Goal: Information Seeking & Learning: Find specific fact

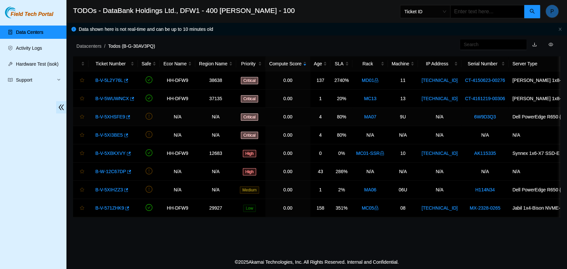
click at [111, 117] on link "B-V-5XHSFE9" at bounding box center [110, 116] width 30 height 5
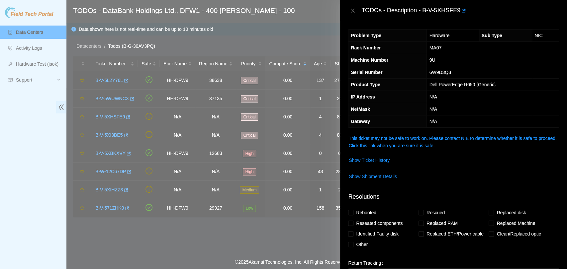
click at [368, 133] on div "Problem Type Hardware Sub Type NIC Rack Number MA07 Machine Number 9U Serial Nu…" at bounding box center [453, 145] width 227 height 248
click at [366, 136] on link "This ticket may not be safe to work on. Please contact NIE to determine whether…" at bounding box center [452, 142] width 208 height 13
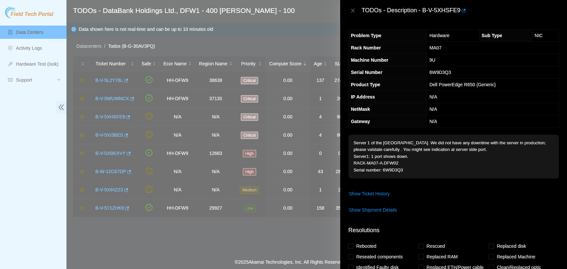
click at [351, 14] on div "TODOs - Description - B-V-5XHSFE9" at bounding box center [453, 10] width 211 height 11
click at [353, 11] on icon "close" at bounding box center [352, 10] width 5 height 5
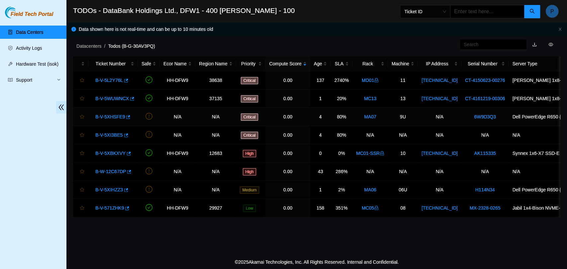
click at [116, 117] on link "B-V-5XHSFE9" at bounding box center [110, 116] width 30 height 5
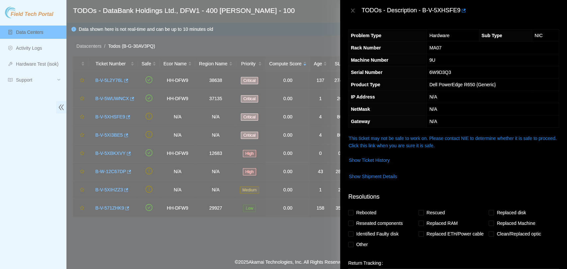
click at [381, 136] on link "This ticket may not be safe to work on. Please contact NIE to determine whether…" at bounding box center [452, 142] width 208 height 13
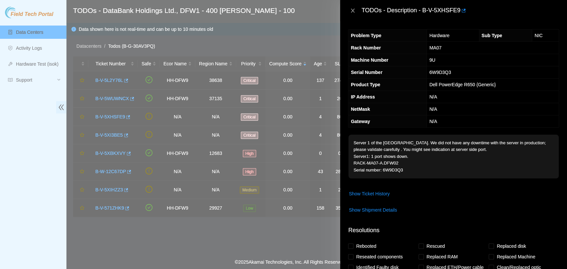
click at [351, 8] on icon "close" at bounding box center [352, 10] width 5 height 5
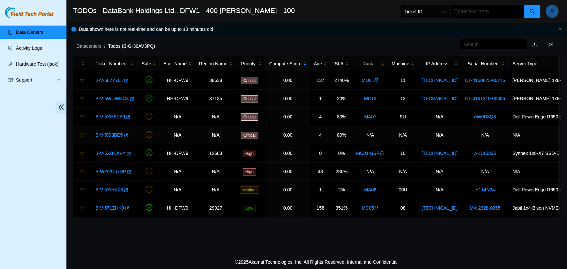
click at [112, 134] on link "B-V-5XI3BE5" at bounding box center [109, 134] width 28 height 5
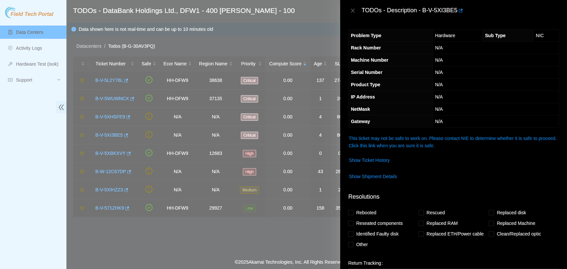
click at [365, 144] on link "This ticket may not be safe to work on. Please contact NIE to determine whether…" at bounding box center [452, 142] width 208 height 13
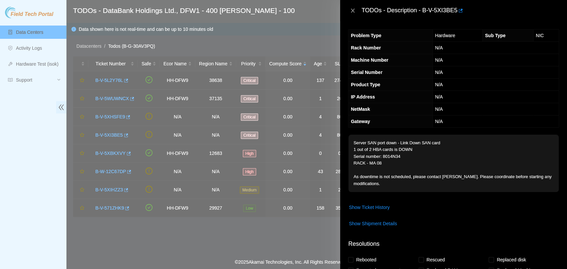
click at [354, 10] on icon "close" at bounding box center [352, 10] width 5 height 5
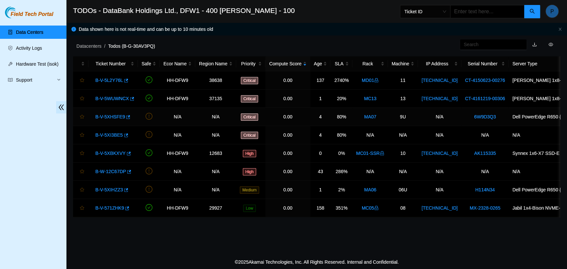
click at [96, 116] on link "B-V-5XHSFE9" at bounding box center [110, 116] width 30 height 5
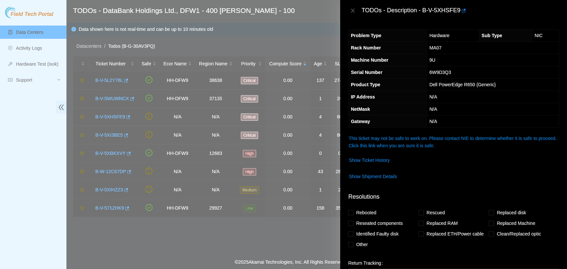
click at [391, 145] on link "This ticket may not be safe to work on. Please contact NIE to determine whether…" at bounding box center [452, 142] width 208 height 13
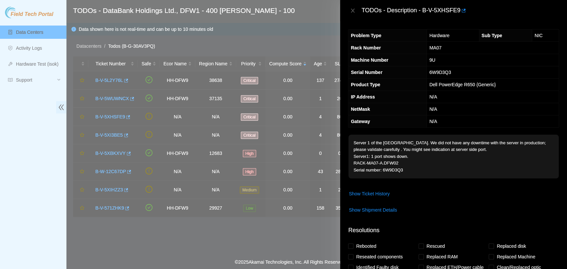
click at [526, 155] on p "Server 1 of the SAN port down. We did not have any downtime with the server in …" at bounding box center [453, 157] width 210 height 44
click at [350, 12] on icon "close" at bounding box center [352, 10] width 5 height 5
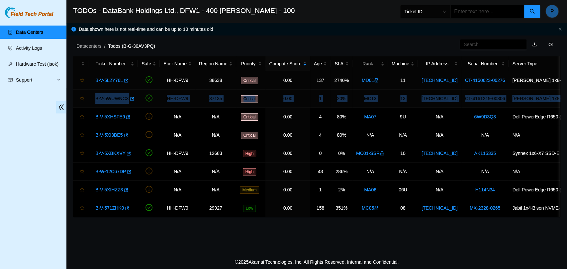
scroll to position [0, 101]
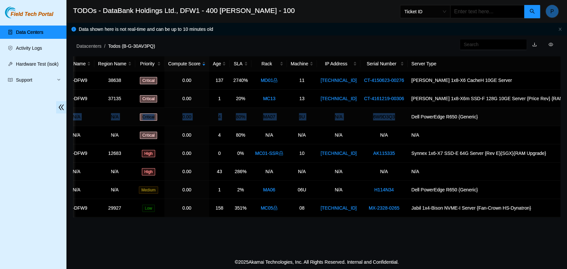
drag, startPoint x: 89, startPoint y: 119, endPoint x: 389, endPoint y: 121, distance: 299.8
click at [389, 121] on tr "B-V-5XHSFE9 N/A N/A Critical 0.00 4 80% MA07 9U N/A 6W9D3Q3 Dell PowerEdge R650…" at bounding box center [288, 117] width 633 height 18
copy tr "B-V-5XHSFE9 N/A N/A Critical 0.00 4 80% MA07 9U N/A 6W9D3Q3"
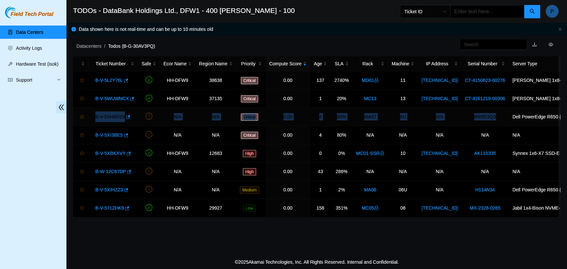
click at [101, 115] on link "B-V-5XHSFE9" at bounding box center [110, 116] width 30 height 5
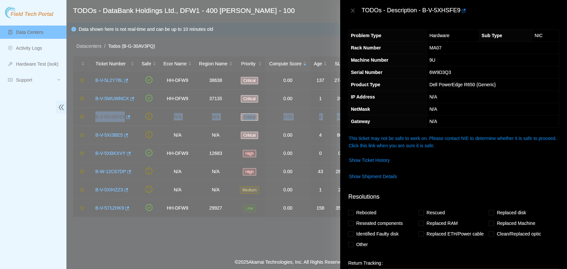
click at [449, 140] on link "This ticket may not be safe to work on. Please contact NIE to determine whether…" at bounding box center [452, 142] width 208 height 13
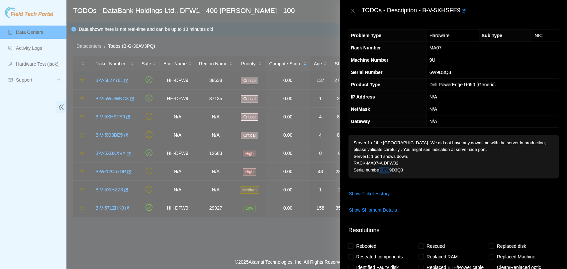
drag, startPoint x: 399, startPoint y: 171, endPoint x: 383, endPoint y: 170, distance: 15.6
click at [383, 170] on p "Server 1 of the SAN port down. We did not have any downtime with the server in …" at bounding box center [453, 157] width 210 height 44
click at [409, 175] on p "Server 1 of the SAN port down. We did not have any downtime with the server in …" at bounding box center [453, 157] width 210 height 44
drag, startPoint x: 400, startPoint y: 169, endPoint x: 382, endPoint y: 170, distance: 17.6
click at [382, 170] on p "Server 1 of the SAN port down. We did not have any downtime with the server in …" at bounding box center [453, 157] width 210 height 44
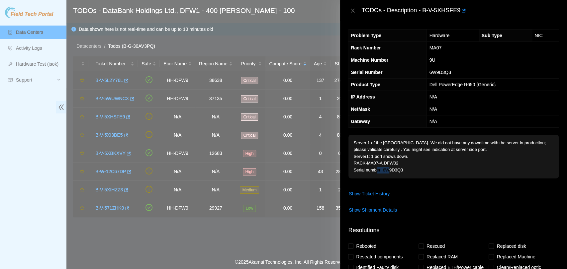
click at [400, 169] on p "Server 1 of the SAN port down. We did not have any downtime with the server in …" at bounding box center [453, 157] width 210 height 44
drag, startPoint x: 403, startPoint y: 170, endPoint x: 382, endPoint y: 172, distance: 20.3
click at [382, 172] on p "Server 1 of the SAN port down. We did not have any downtime with the server in …" at bounding box center [453, 157] width 210 height 44
copy p "6W9D3Q3"
click at [382, 172] on p "Server 1 of the SAN port down. We did not have any downtime with the server in …" at bounding box center [453, 157] width 210 height 44
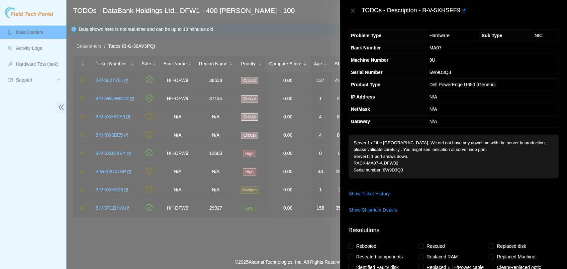
click at [391, 173] on p "Server 1 of the SAN port down. We did not have any downtime with the server in …" at bounding box center [453, 157] width 210 height 44
copy p "6W9D3Q3"
click at [448, 133] on div "Problem Type Hardware Sub Type NIC Rack Number MA07 Machine Number 9U Serial Nu…" at bounding box center [453, 145] width 227 height 248
click at [350, 9] on icon "close" at bounding box center [352, 10] width 5 height 5
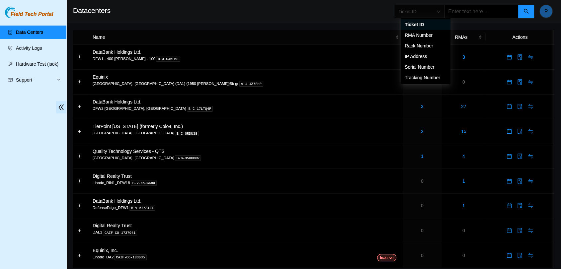
click at [427, 11] on span "Ticket ID" at bounding box center [419, 12] width 42 height 10
click at [432, 62] on div "Serial Number" at bounding box center [426, 67] width 50 height 11
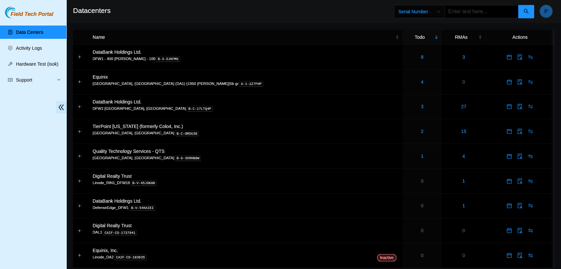
click at [472, 13] on input "text" at bounding box center [481, 11] width 74 height 13
paste input "6W9D3Q3"
type input "6W9D3Q3"
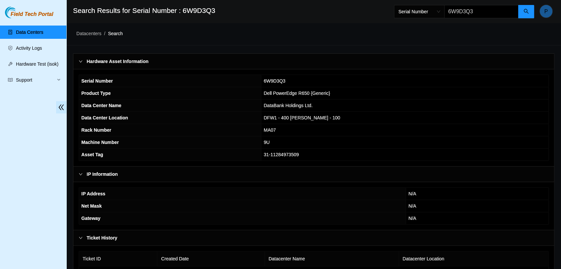
scroll to position [38, 0]
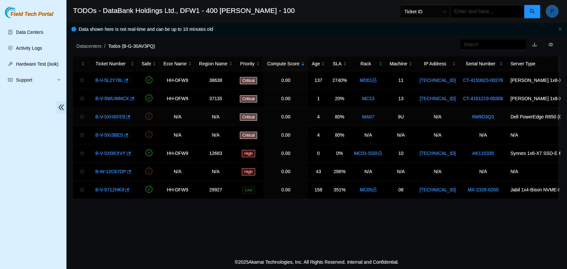
click at [109, 115] on link "B-V-5XHSFE9" at bounding box center [110, 116] width 30 height 5
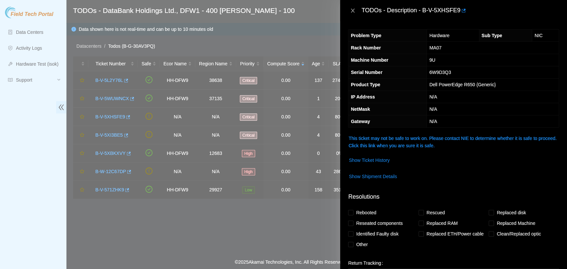
click at [354, 10] on icon "close" at bounding box center [352, 10] width 5 height 5
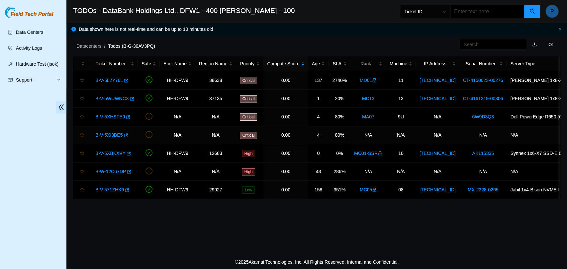
click at [105, 137] on link "B-V-5XI3BE5" at bounding box center [109, 134] width 28 height 5
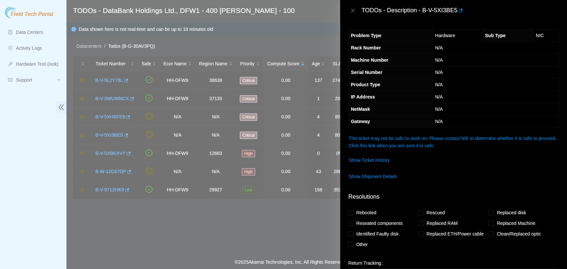
click at [410, 144] on link "This ticket may not be safe to work on. Please contact NIE to determine whether…" at bounding box center [452, 142] width 208 height 13
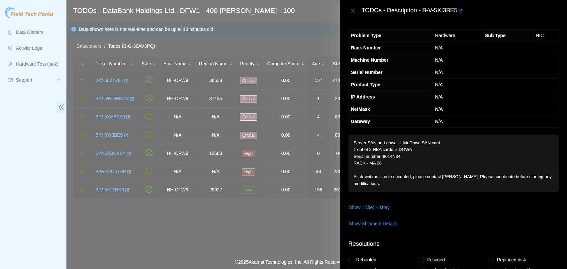
click at [395, 154] on p "Server SAN port down - Link Down SAN card 1 out of 2 HBA cards is DOWN Serial n…" at bounding box center [453, 163] width 210 height 57
copy p "8014N34"
click at [353, 11] on icon "close" at bounding box center [353, 11] width 4 height 4
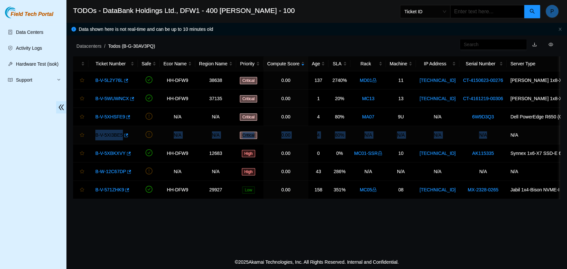
drag, startPoint x: 92, startPoint y: 135, endPoint x: 490, endPoint y: 132, distance: 398.7
click at [490, 132] on tr "B-V-5XI3BE5 N/A N/A Critical 0.00 4 80% N/A N/A N/A N/A N/A" at bounding box center [388, 135] width 631 height 18
copy tr "B-V-5XI3BE5 N/A N/A Critical 0.00 4 80% N/A N/A N/A N/A"
click at [106, 136] on link "B-V-5XI3BE5" at bounding box center [109, 134] width 28 height 5
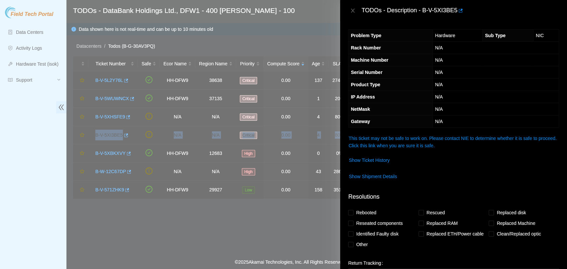
click at [371, 136] on link "This ticket may not be safe to work on. Please contact NIE to determine whether…" at bounding box center [452, 142] width 208 height 13
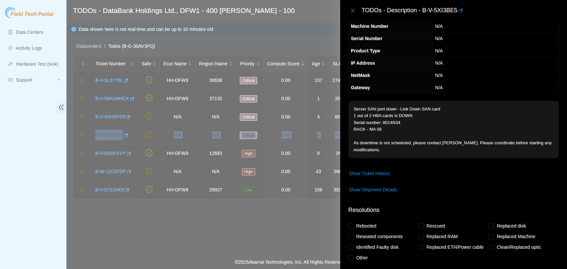
scroll to position [35, 0]
click at [391, 120] on p "Server SAN port down - Link Down SAN card 1 out of 2 HBA cards is DOWN Serial n…" at bounding box center [453, 128] width 210 height 57
copy p "8014N34"
click at [464, 62] on td "N/A" at bounding box center [495, 62] width 126 height 12
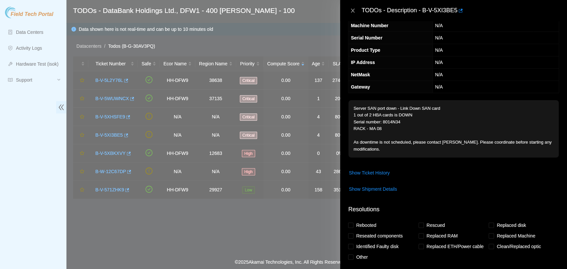
click at [355, 11] on icon "close" at bounding box center [352, 10] width 5 height 5
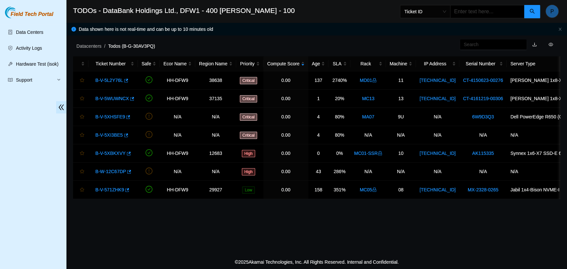
scroll to position [49, 0]
drag, startPoint x: 240, startPoint y: 27, endPoint x: 295, endPoint y: 16, distance: 56.6
click at [295, 16] on h2 "TODOs - DataBank Holdings Ltd., DFW1 - 400 [PERSON_NAME] - 100" at bounding box center [266, 10] width 387 height 21
click at [107, 98] on link "B-V-5WUWNCX" at bounding box center [112, 98] width 34 height 5
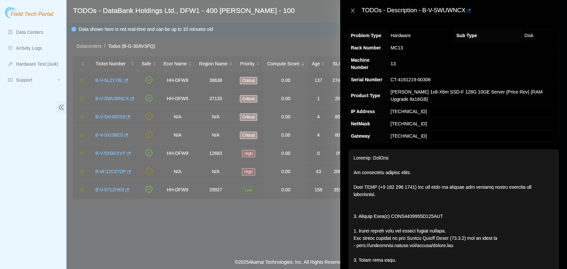
click at [351, 11] on icon "close" at bounding box center [352, 10] width 5 height 5
